Goal: Task Accomplishment & Management: Use online tool/utility

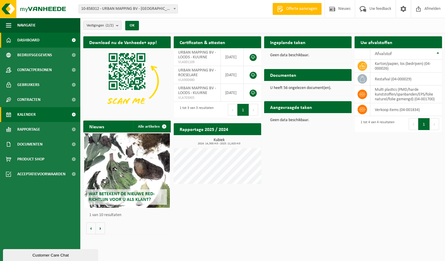
click at [33, 115] on span "Kalender" at bounding box center [26, 114] width 18 height 15
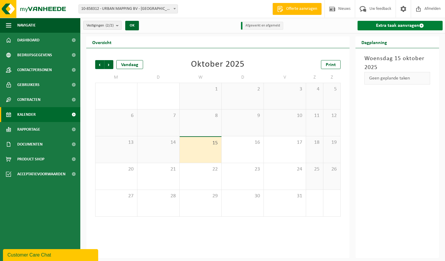
click at [397, 25] on link "Extra taak aanvragen" at bounding box center [400, 26] width 85 height 10
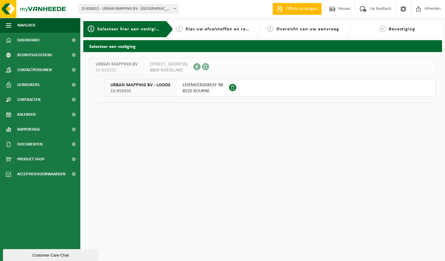
click at [204, 87] on span "LEIEMEERSDREEF 9B" at bounding box center [203, 85] width 40 height 6
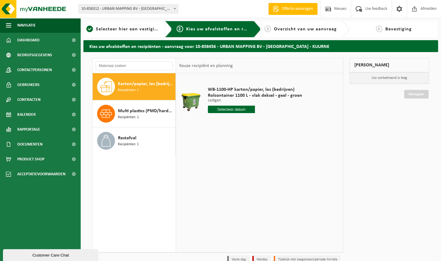
click at [146, 93] on div "Karton/papier, los (bedrijven) Recipiënten: 1" at bounding box center [146, 87] width 56 height 18
click at [228, 108] on input "text" at bounding box center [231, 109] width 47 height 7
click at [224, 171] on div "21" at bounding box center [223, 172] width 10 height 10
type input "Van 2025-10-21"
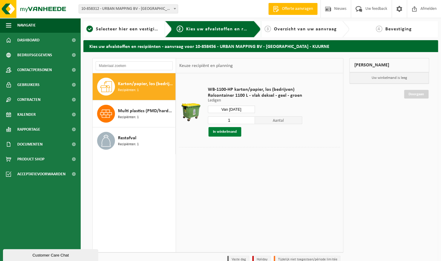
click at [229, 133] on button "In winkelmand" at bounding box center [224, 132] width 33 height 10
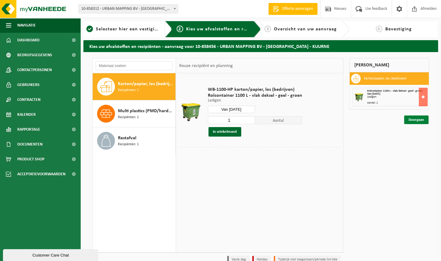
click at [414, 120] on link "Doorgaan" at bounding box center [416, 119] width 24 height 9
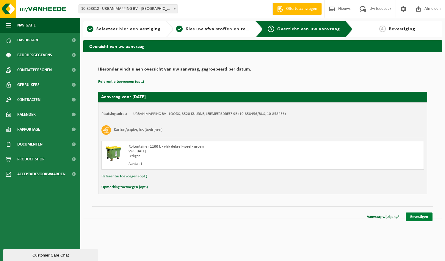
click at [417, 217] on link "Bevestigen" at bounding box center [419, 216] width 27 height 9
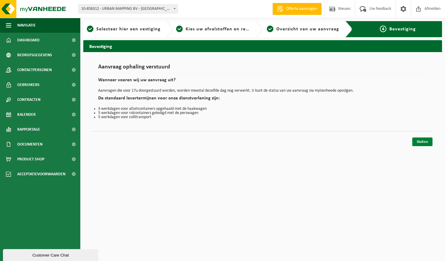
click at [428, 141] on link "Sluiten" at bounding box center [422, 141] width 20 height 9
